Goal: Task Accomplishment & Management: Complete application form

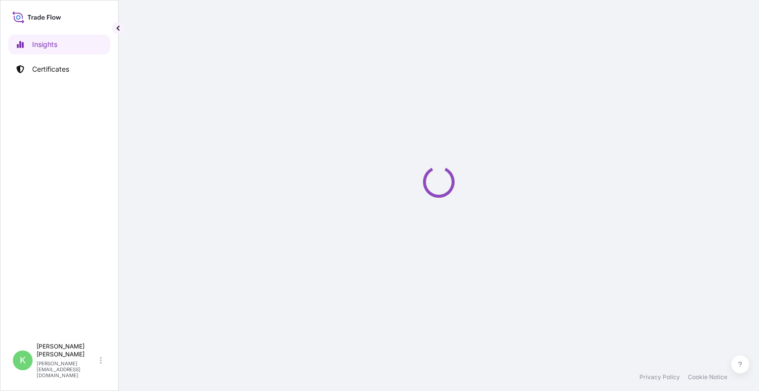
select select "2025"
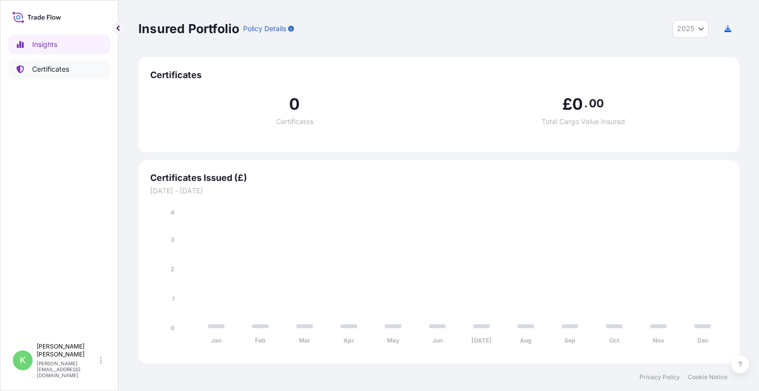
click at [63, 72] on p "Certificates" at bounding box center [50, 69] width 37 height 10
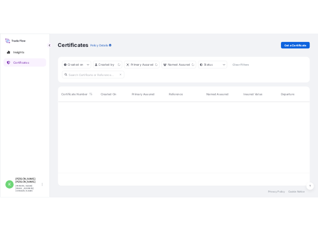
scroll to position [199, 593]
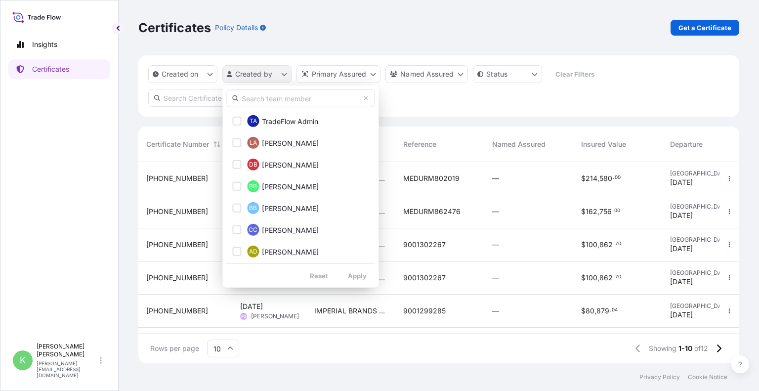
click at [262, 74] on html "Insights Certificates K [PERSON_NAME] [PERSON_NAME][EMAIL_ADDRESS][DOMAIN_NAME]…" at bounding box center [379, 195] width 759 height 391
click at [268, 102] on input "text" at bounding box center [300, 98] width 148 height 18
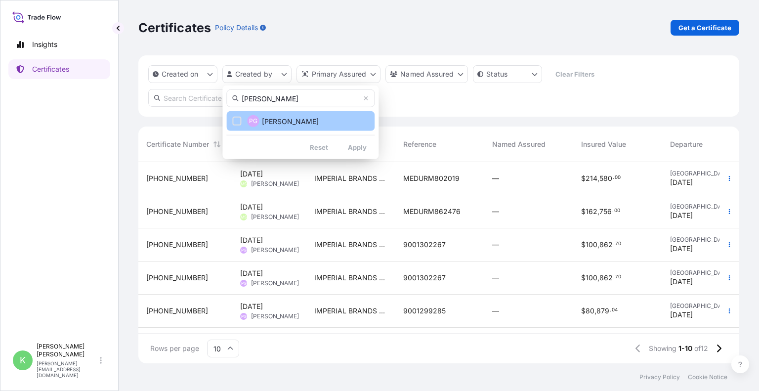
type input "[PERSON_NAME]"
click at [316, 117] on span "[PERSON_NAME]" at bounding box center [290, 121] width 57 height 10
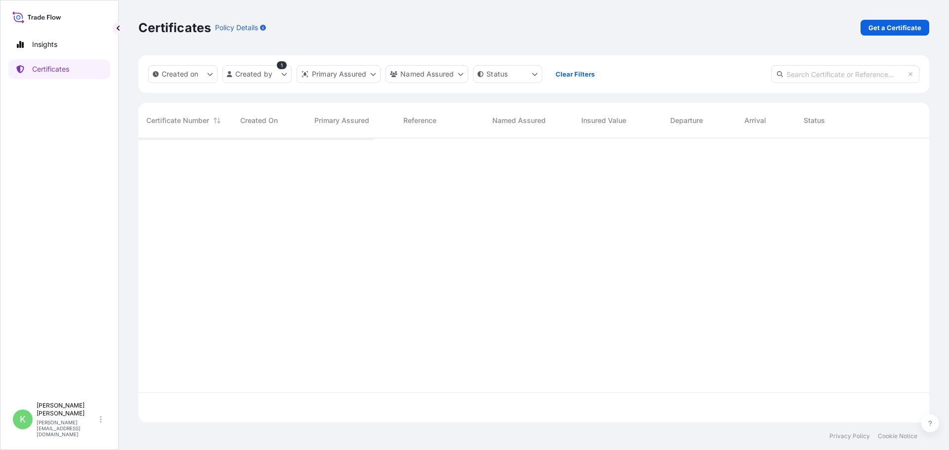
scroll to position [282, 784]
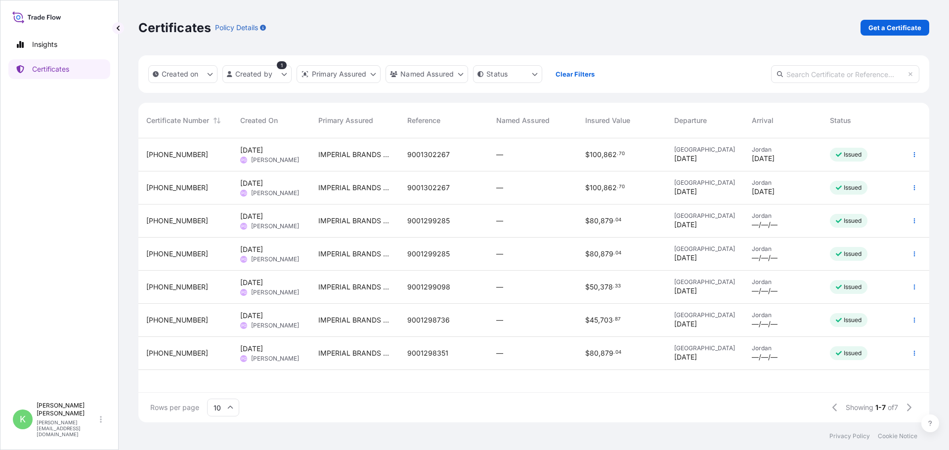
click at [725, 223] on div "Poland [DATE]" at bounding box center [705, 221] width 62 height 18
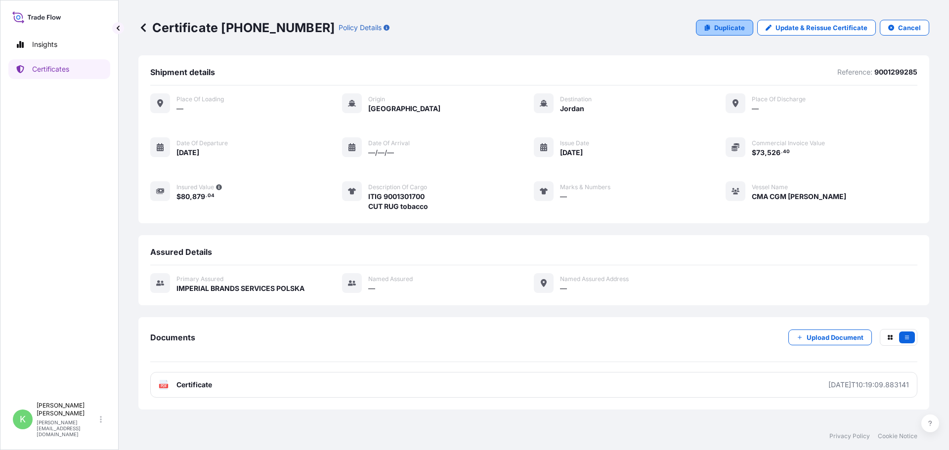
click at [733, 30] on p "Duplicate" at bounding box center [729, 28] width 31 height 10
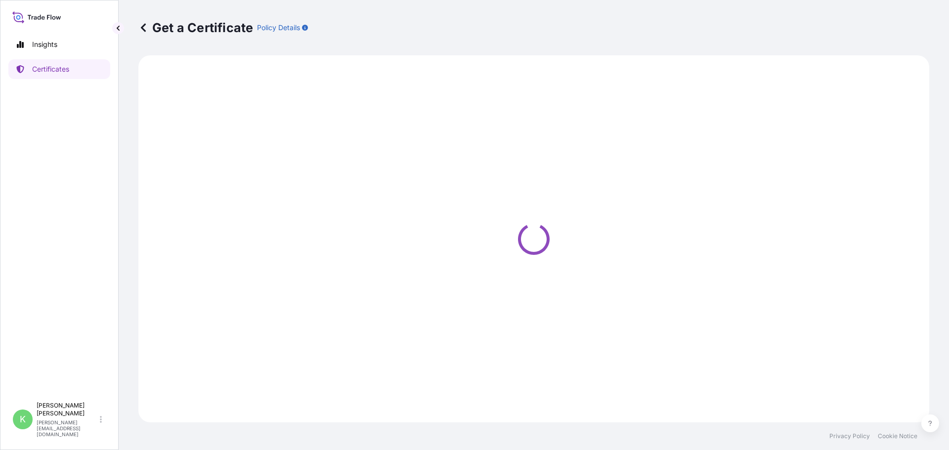
select select "Sea"
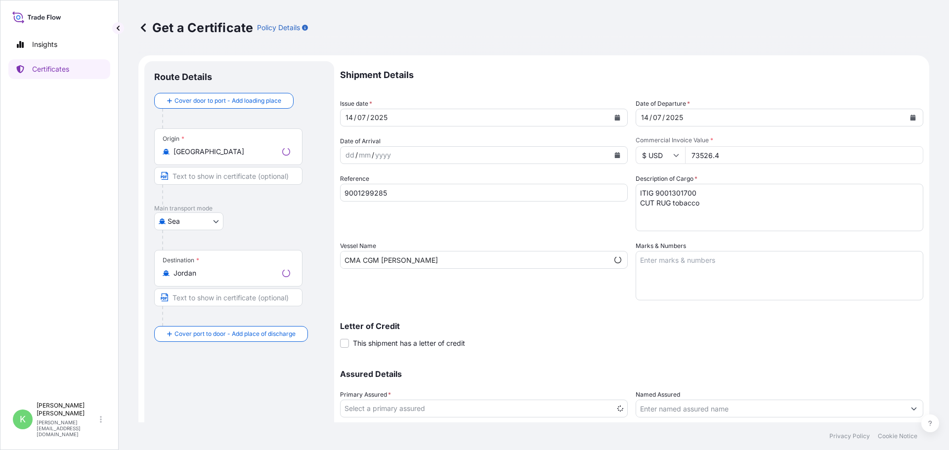
select select "31676"
click at [558, 120] on div "[DATE]" at bounding box center [475, 118] width 269 height 18
click at [382, 112] on div "2025" at bounding box center [378, 118] width 19 height 12
click at [615, 118] on icon "Calendar" at bounding box center [617, 118] width 5 height 6
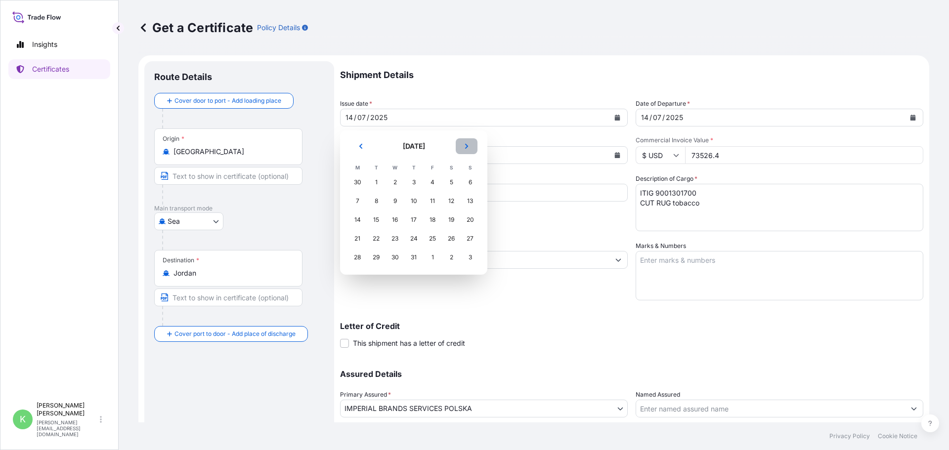
click at [464, 144] on icon "Next" at bounding box center [467, 146] width 6 height 6
click at [396, 240] on div "20" at bounding box center [395, 239] width 18 height 18
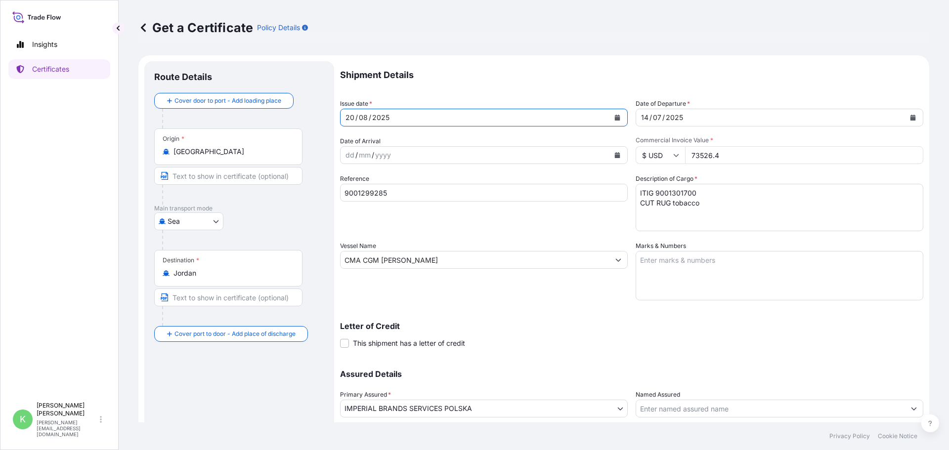
click at [759, 118] on button "Calendar" at bounding box center [913, 118] width 16 height 16
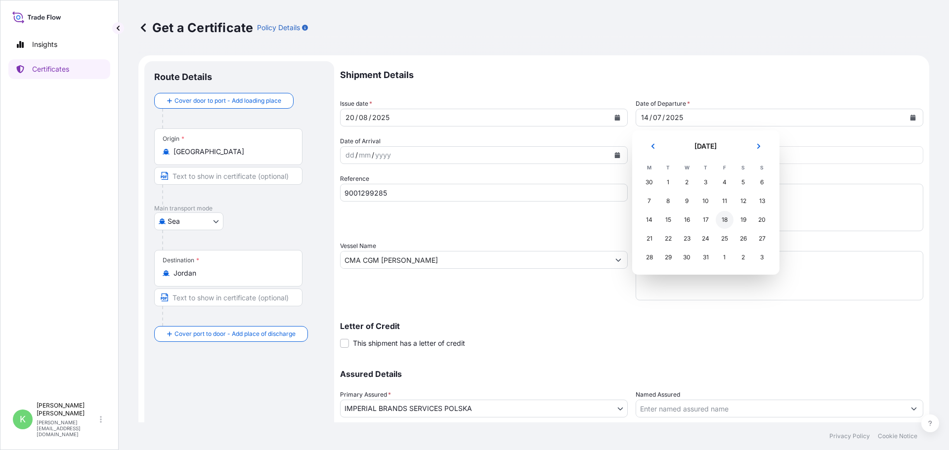
click at [728, 218] on div "18" at bounding box center [725, 220] width 18 height 18
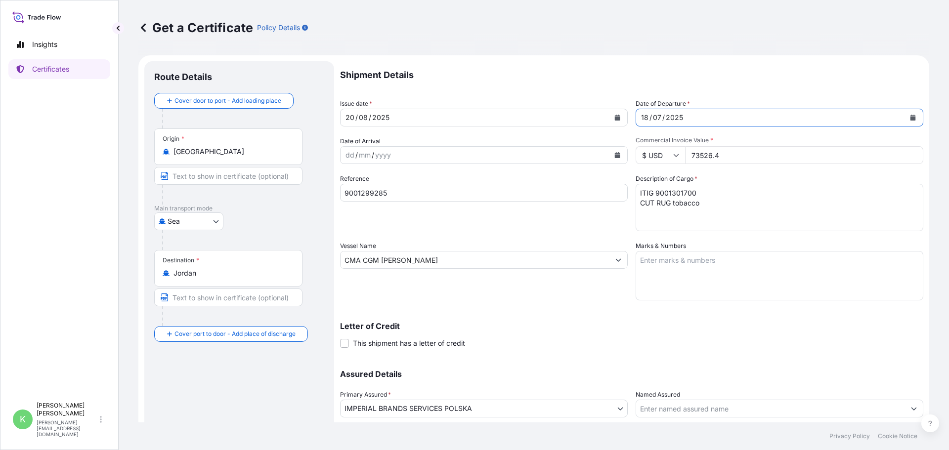
click at [759, 152] on input "73526.4" at bounding box center [804, 155] width 238 height 18
click at [622, 328] on p "Letter of Credit" at bounding box center [631, 326] width 583 height 8
click at [679, 193] on textarea "ITIG 9001301700 CUT RUG tobacco" at bounding box center [780, 207] width 288 height 47
type textarea "ITIG 9001303051 CUT RUG tobacco"
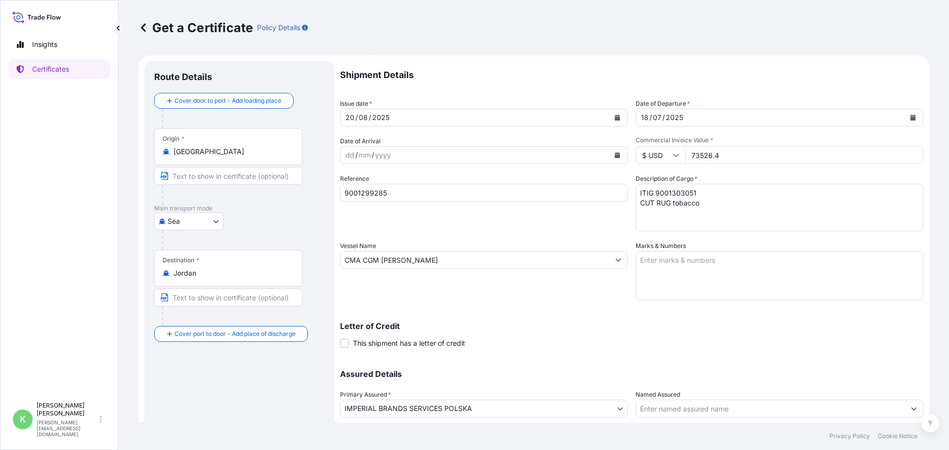
click at [665, 312] on div "Letter of Credit This shipment has a letter of credit Letter of credit * Letter…" at bounding box center [631, 329] width 583 height 38
click at [565, 260] on input "CMA CGM [PERSON_NAME]" at bounding box center [475, 260] width 269 height 18
drag, startPoint x: 495, startPoint y: 255, endPoint x: 356, endPoint y: 253, distance: 139.4
click at [357, 253] on input "CMA CGM [PERSON_NAME]" at bounding box center [475, 260] width 269 height 18
type input "C"
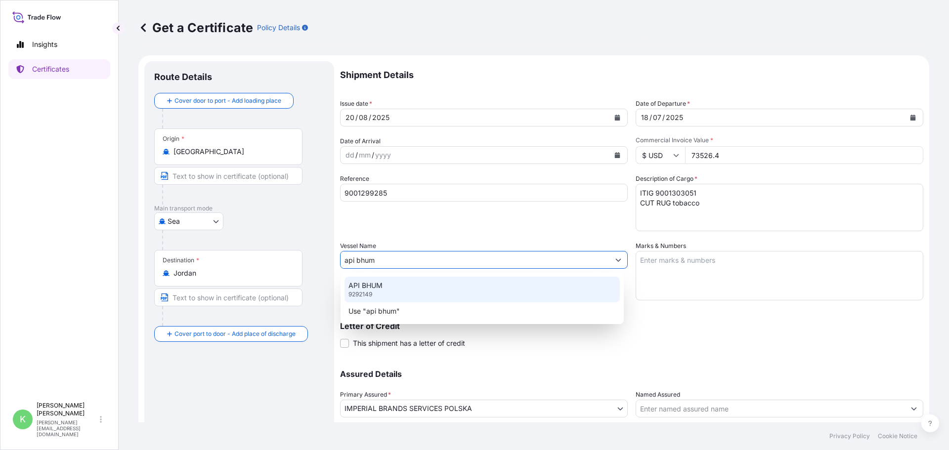
click at [396, 286] on div "API BHUM 9292149" at bounding box center [482, 290] width 275 height 26
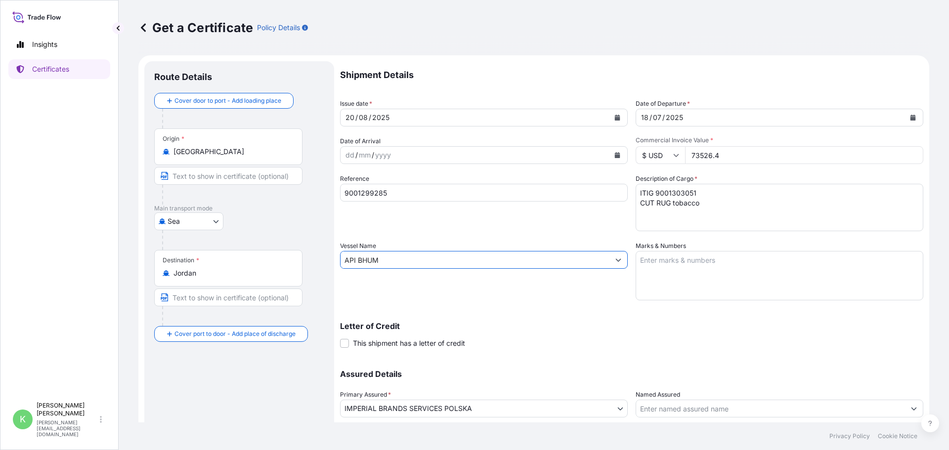
type input "API BHUM"
click at [554, 309] on div "Shipment Details Issue date * [DATE] Date of Departure * [DATE] Date of Arrival…" at bounding box center [631, 259] width 583 height 396
click at [663, 188] on textarea "ITIG 9001301700 CUT RUG tobacco" at bounding box center [780, 207] width 288 height 47
drag, startPoint x: 417, startPoint y: 191, endPoint x: 135, endPoint y: 187, distance: 281.8
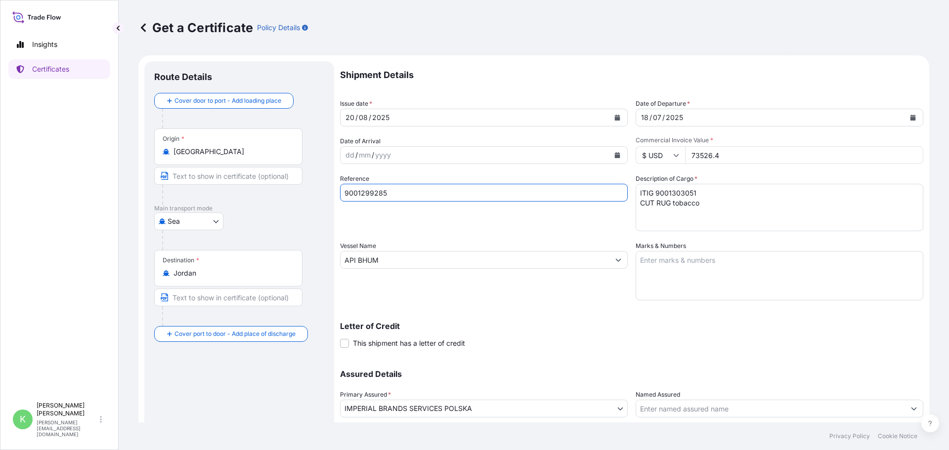
click at [135, 187] on div "Get a Certificate Policy Details Route Details Cover door to port - Add loading…" at bounding box center [534, 211] width 831 height 423
paste input "303051"
type input "9001303051"
click at [547, 289] on div "Vessel Name API BHUM" at bounding box center [484, 270] width 288 height 59
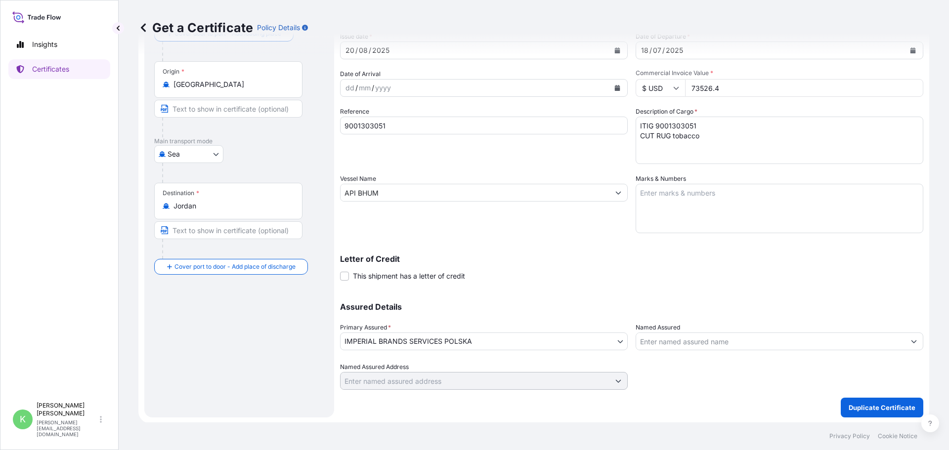
scroll to position [68, 0]
click at [759, 391] on p "Duplicate Certificate" at bounding box center [882, 407] width 67 height 10
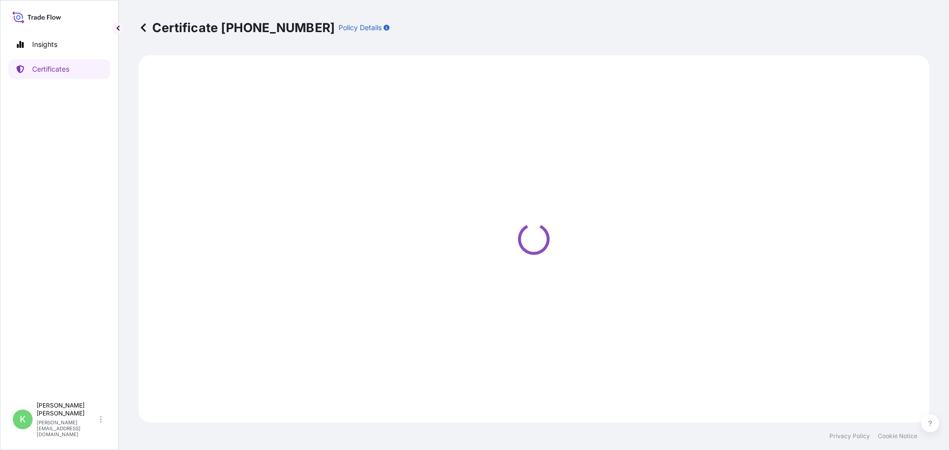
select select "Sea"
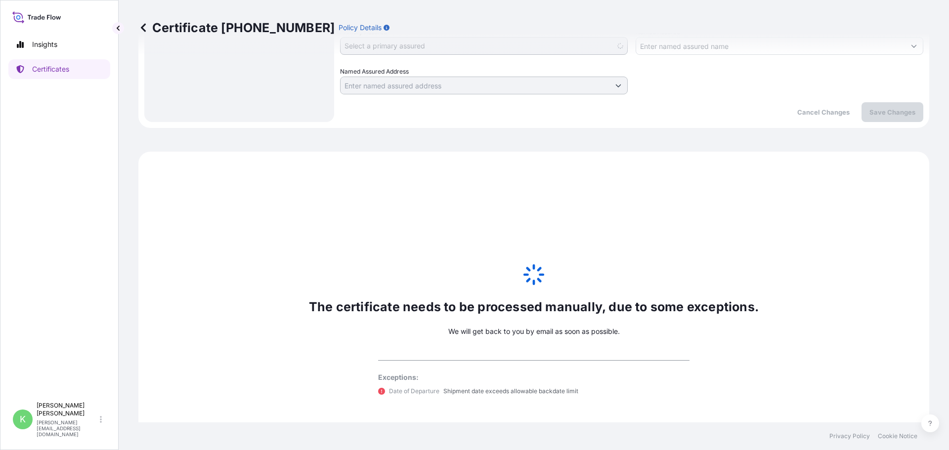
scroll to position [447, 0]
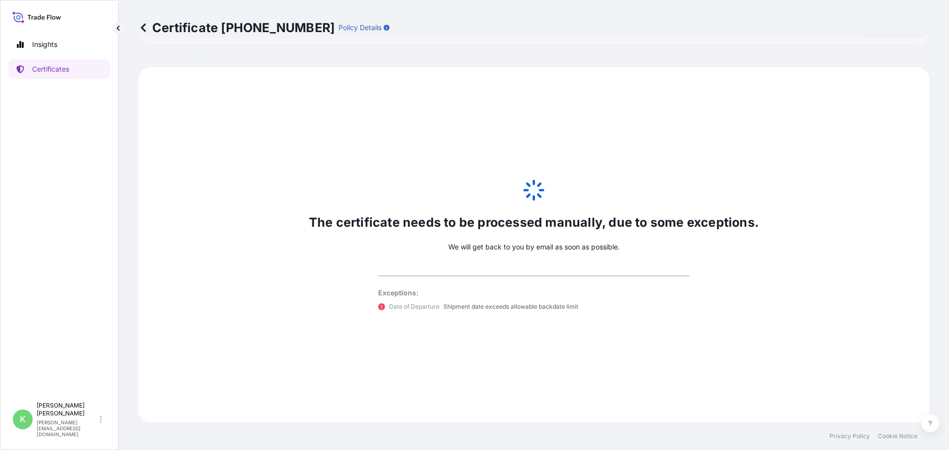
select select "31676"
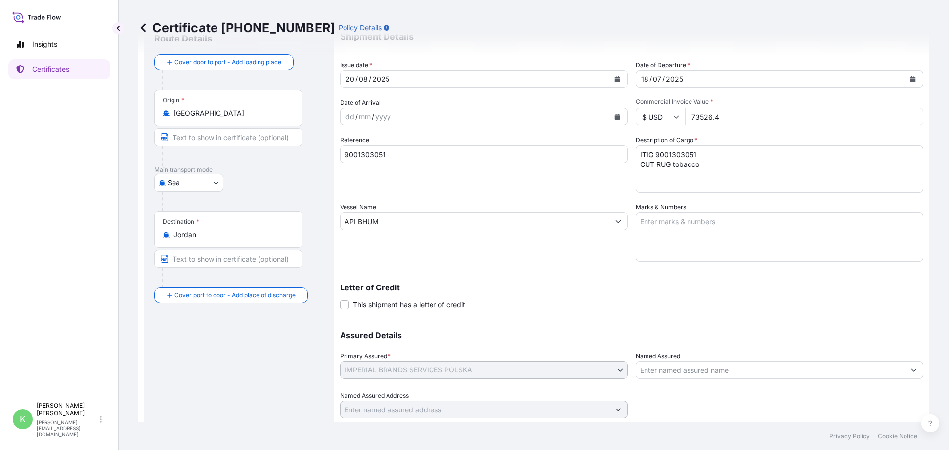
scroll to position [0, 0]
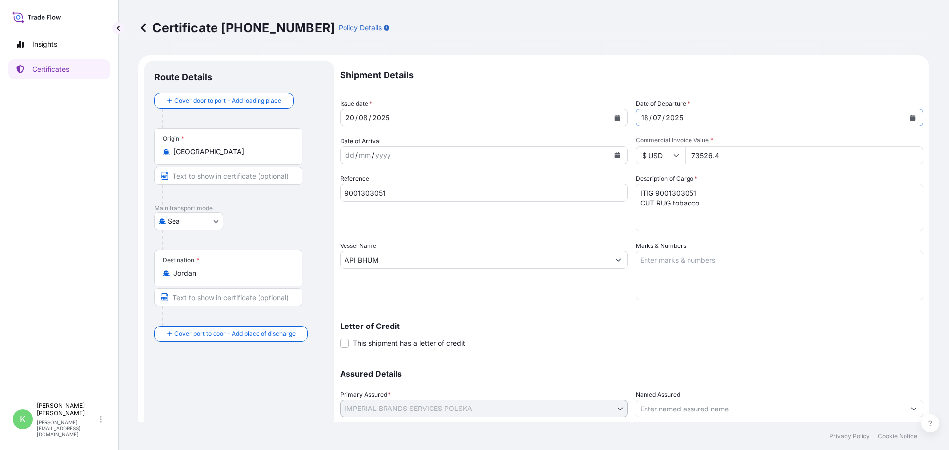
click at [644, 118] on div "18" at bounding box center [644, 118] width 9 height 12
click at [145, 29] on icon at bounding box center [143, 28] width 10 height 10
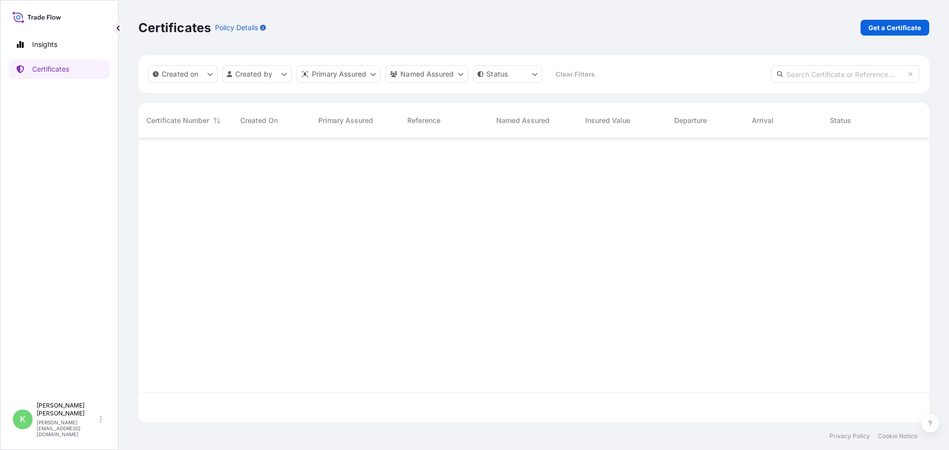
scroll to position [282, 784]
click at [260, 73] on html "Insights Certificates K [PERSON_NAME] [PERSON_NAME][EMAIL_ADDRESS][DOMAIN_NAME]…" at bounding box center [474, 225] width 949 height 450
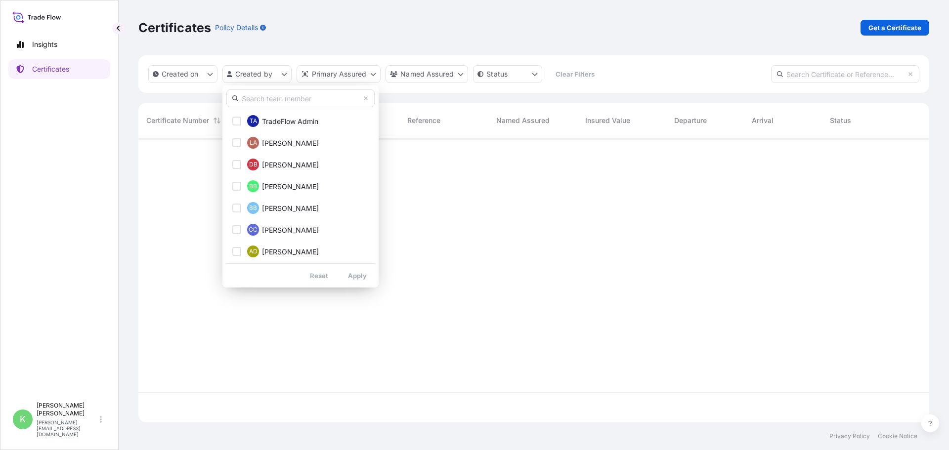
click at [258, 96] on input "text" at bounding box center [300, 98] width 148 height 18
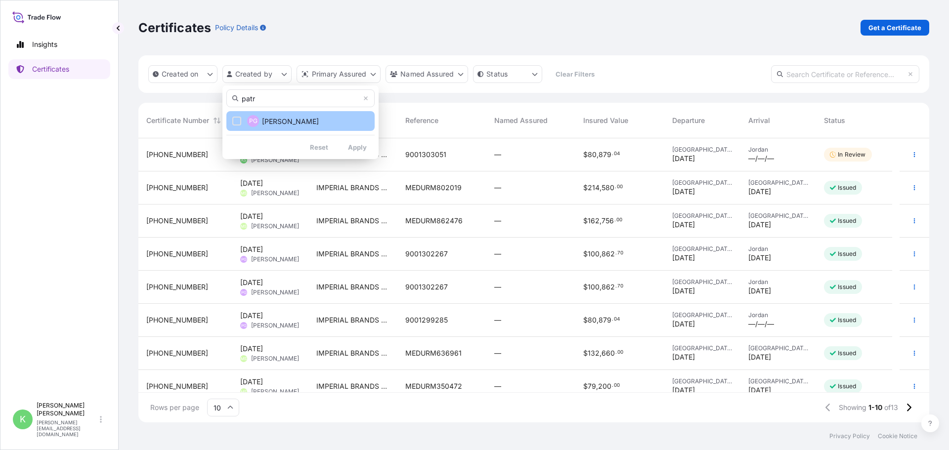
type input "patr"
click at [304, 119] on span "[PERSON_NAME]" at bounding box center [290, 122] width 57 height 10
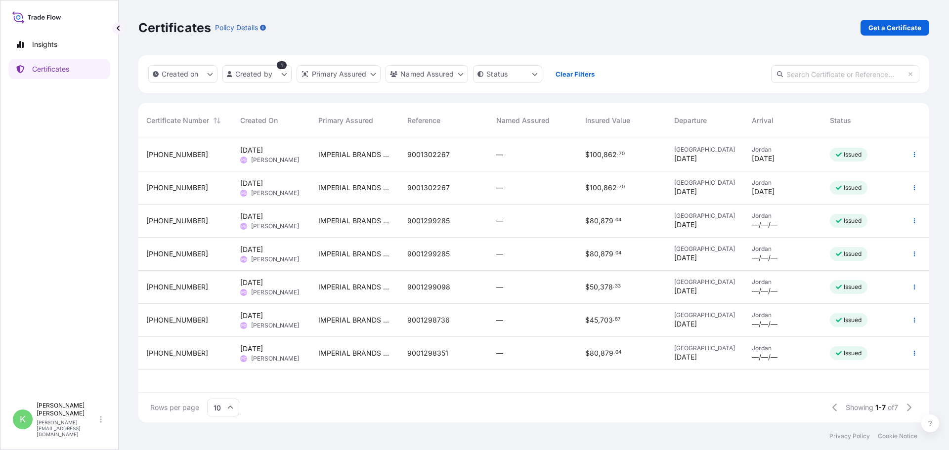
click at [635, 221] on div "$ 80 , 879 . 04" at bounding box center [621, 221] width 73 height 10
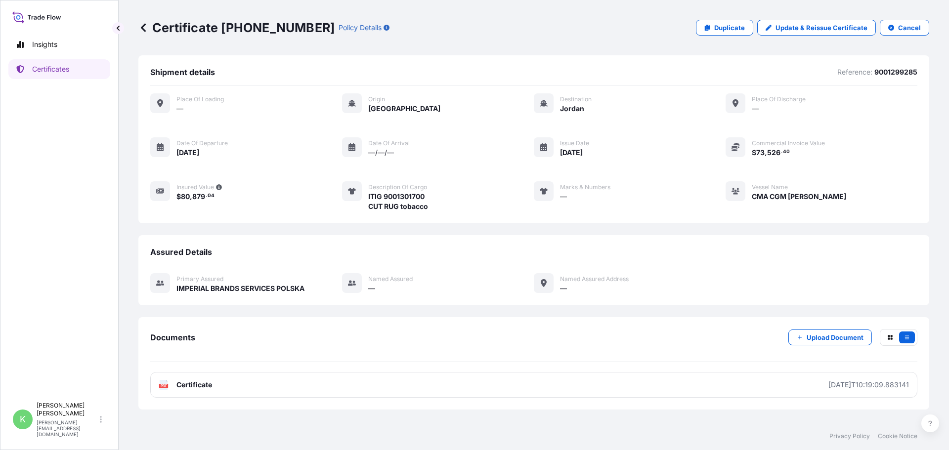
click at [141, 28] on icon at bounding box center [143, 27] width 5 height 8
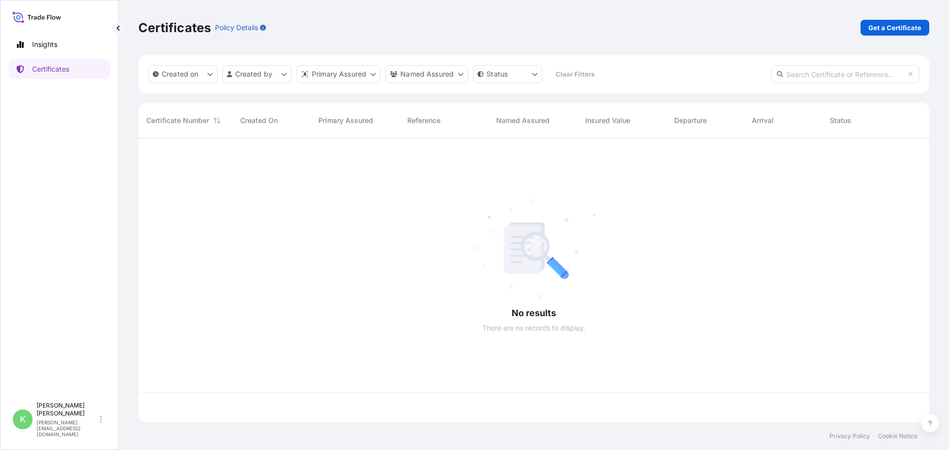
scroll to position [282, 784]
click at [270, 71] on html "Insights Certificates K [PERSON_NAME] [PERSON_NAME][EMAIL_ADDRESS][DOMAIN_NAME]…" at bounding box center [474, 225] width 949 height 450
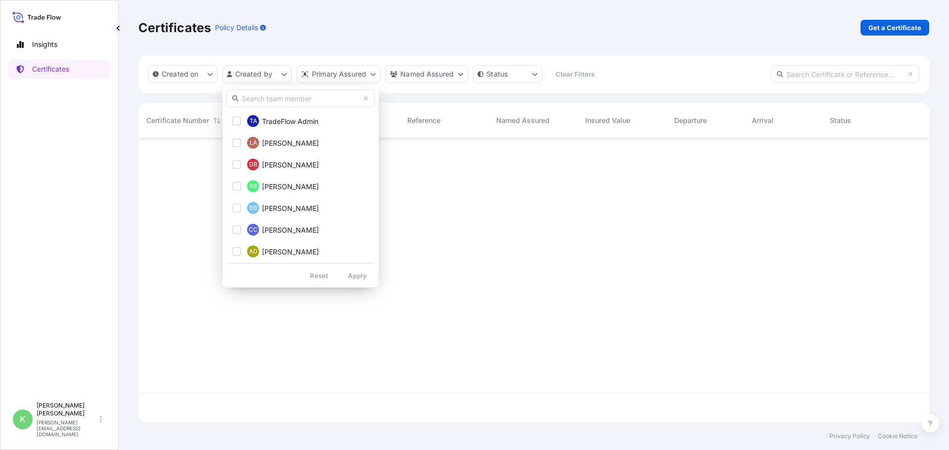
click at [265, 100] on input "text" at bounding box center [300, 98] width 148 height 18
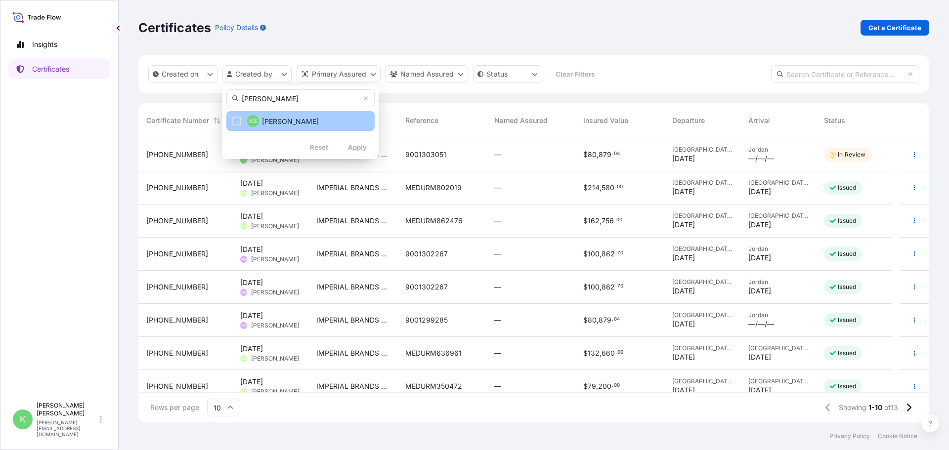
type input "[PERSON_NAME]"
click at [273, 123] on span "[PERSON_NAME]" at bounding box center [290, 122] width 57 height 10
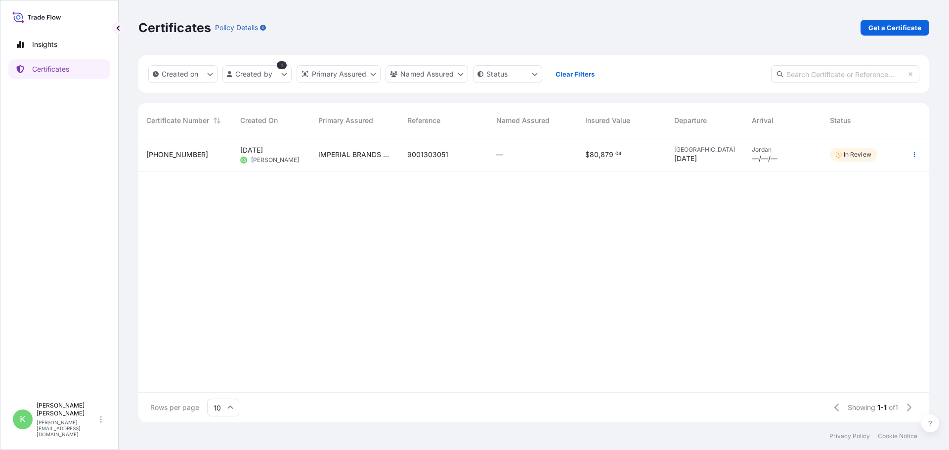
click at [253, 150] on span "[DATE]" at bounding box center [251, 150] width 23 height 10
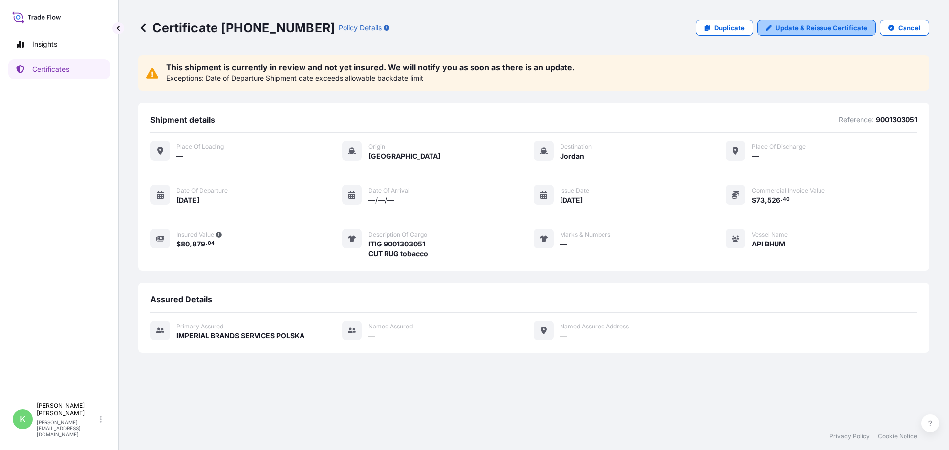
click at [759, 33] on link "Update & Reissue Certificate" at bounding box center [816, 28] width 119 height 16
select select "Sea"
select select "31676"
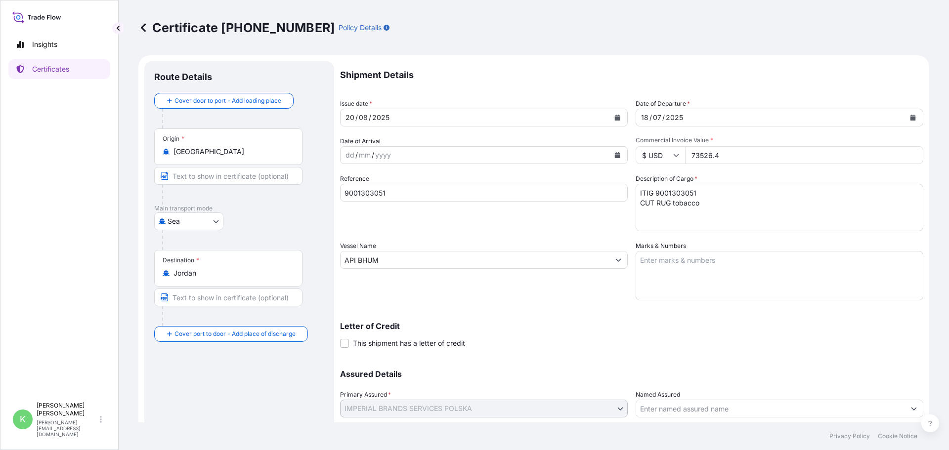
click at [644, 112] on div "18" at bounding box center [644, 118] width 9 height 12
click at [759, 119] on icon "Calendar" at bounding box center [913, 118] width 5 height 6
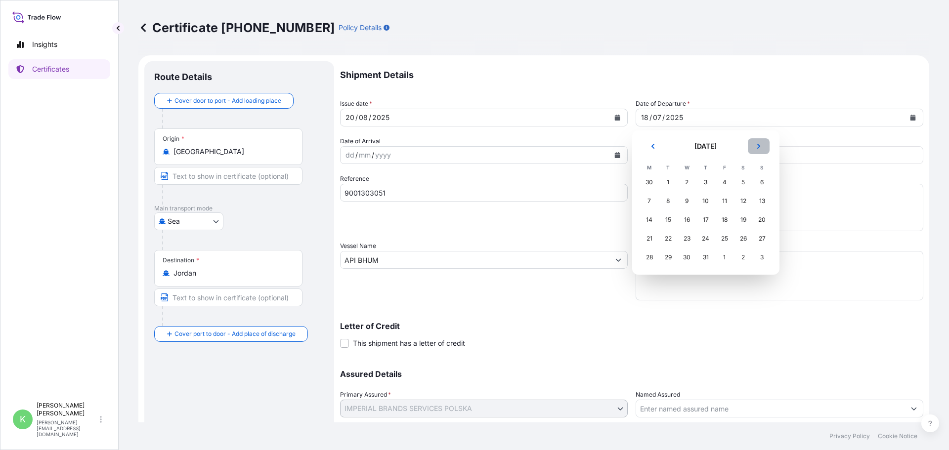
click at [759, 148] on icon "Next" at bounding box center [759, 146] width 6 height 6
click at [687, 238] on div "20" at bounding box center [687, 239] width 18 height 18
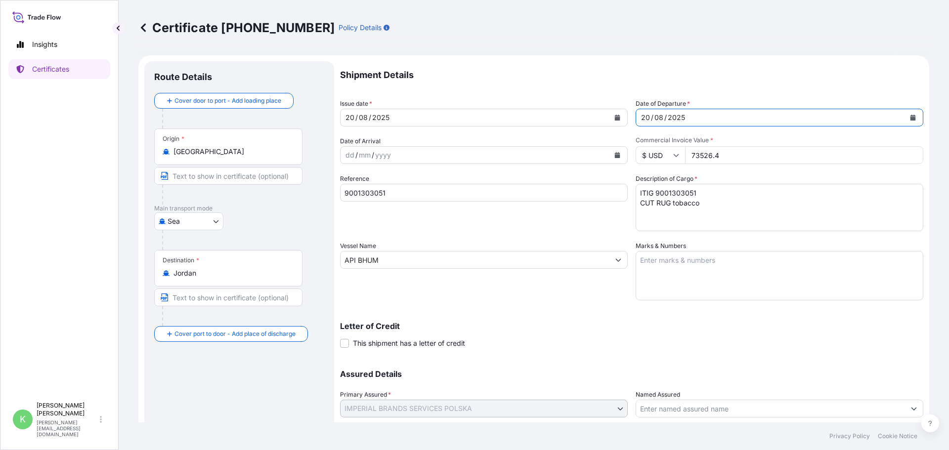
click at [656, 329] on p "Letter of Credit" at bounding box center [631, 326] width 583 height 8
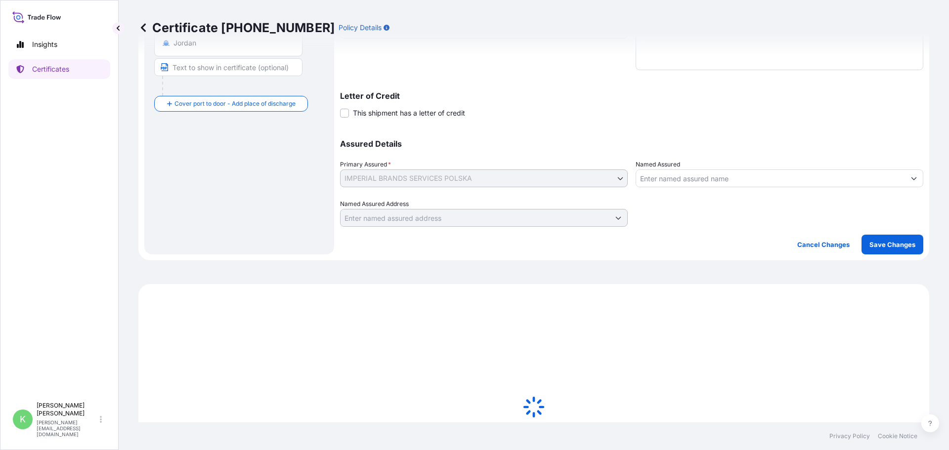
scroll to position [247, 0]
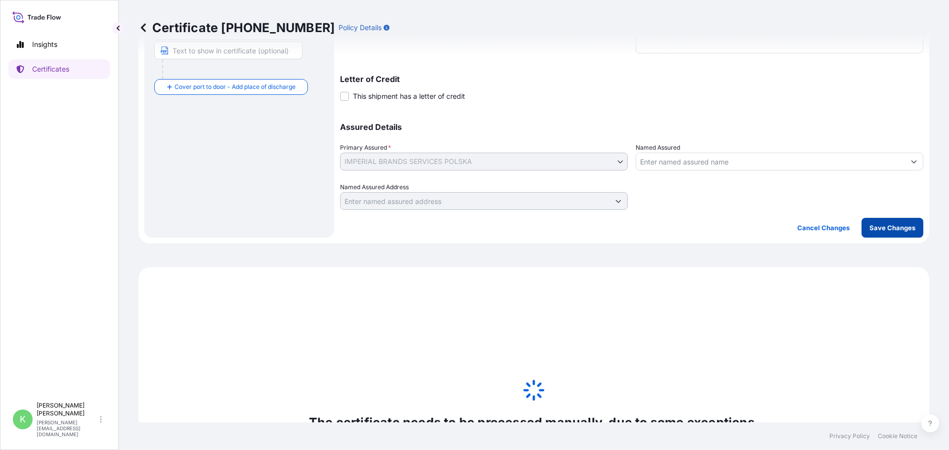
click at [759, 228] on p "Save Changes" at bounding box center [893, 228] width 46 height 10
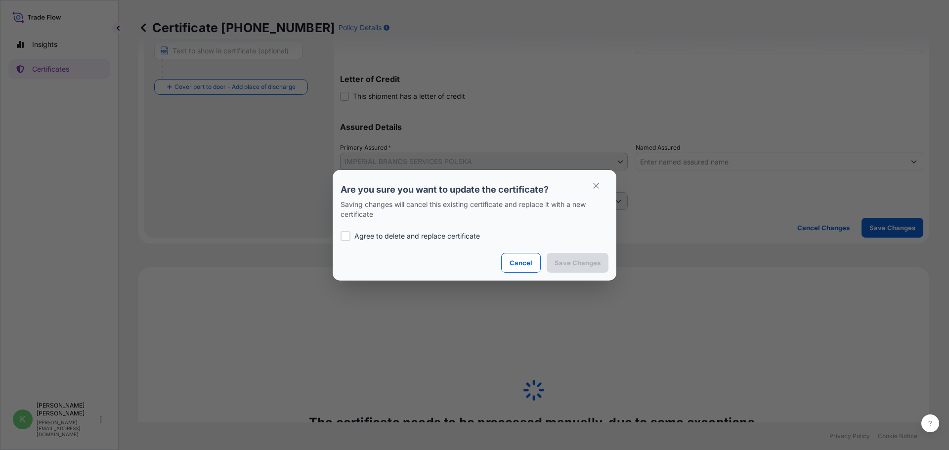
click at [358, 235] on p "Agree to delete and replace certificate" at bounding box center [417, 236] width 126 height 10
checkbox input "true"
click at [570, 263] on p "Save Changes" at bounding box center [578, 263] width 46 height 10
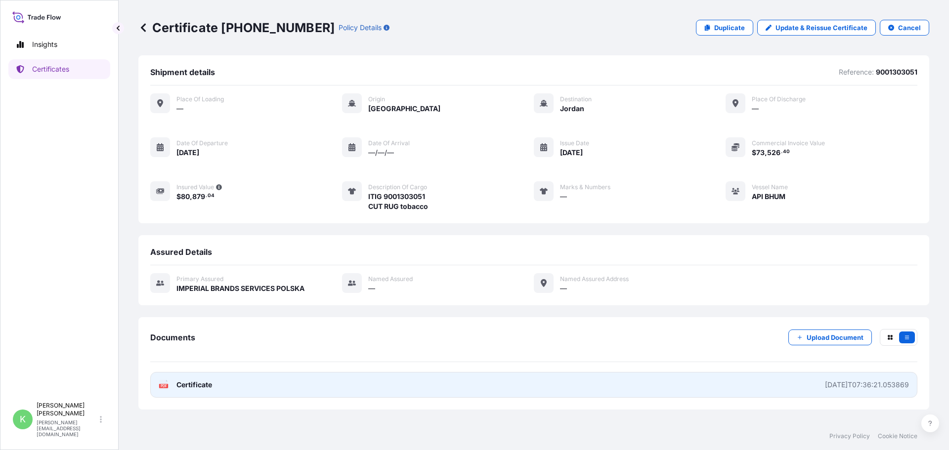
click at [759, 384] on div "[DATE]T07:36:21.053869" at bounding box center [867, 385] width 84 height 10
